Goal: Find specific page/section

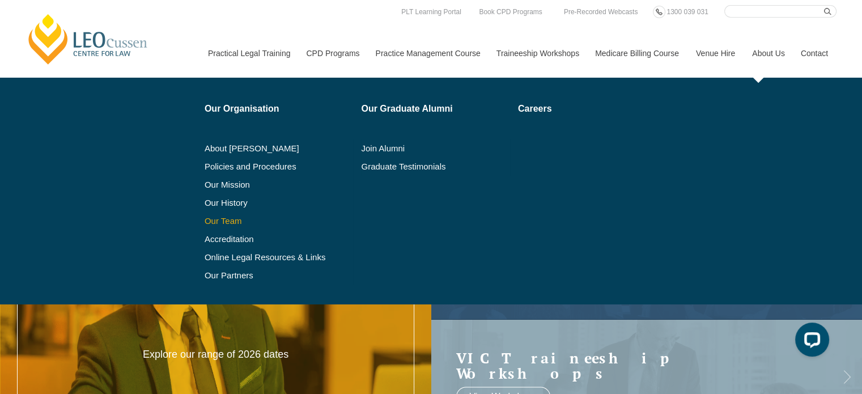
click at [215, 217] on link "Our Team" at bounding box center [279, 221] width 149 height 9
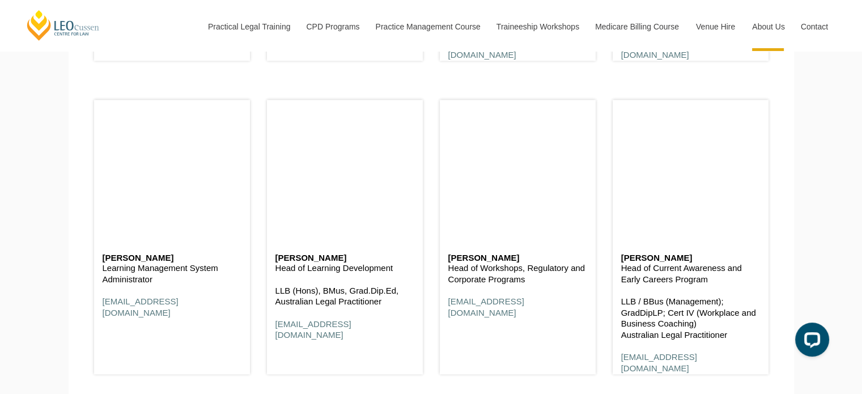
scroll to position [5606, 0]
